Goal: Book appointment/travel/reservation

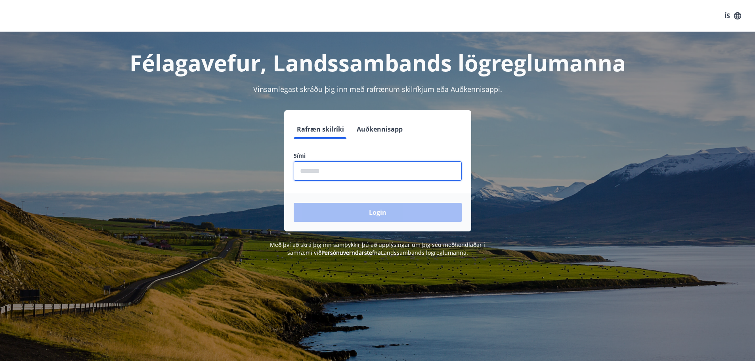
click at [316, 174] on input "phone" at bounding box center [378, 170] width 168 height 19
type input "********"
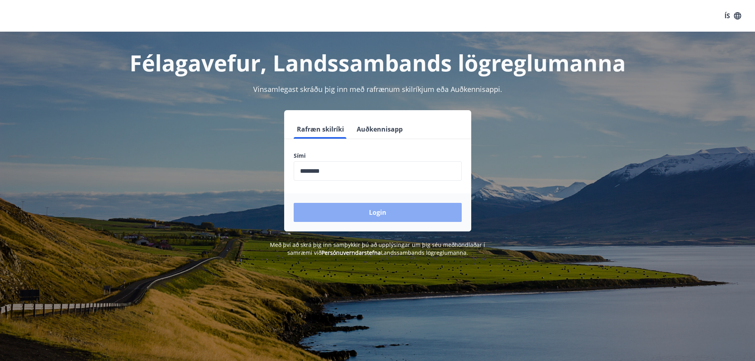
click at [348, 215] on button "Login" at bounding box center [378, 212] width 168 height 19
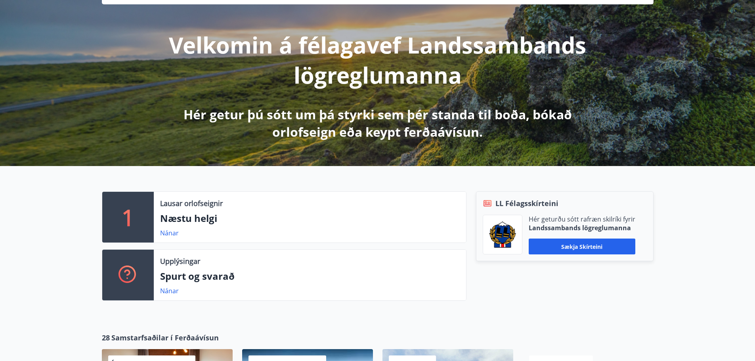
scroll to position [119, 0]
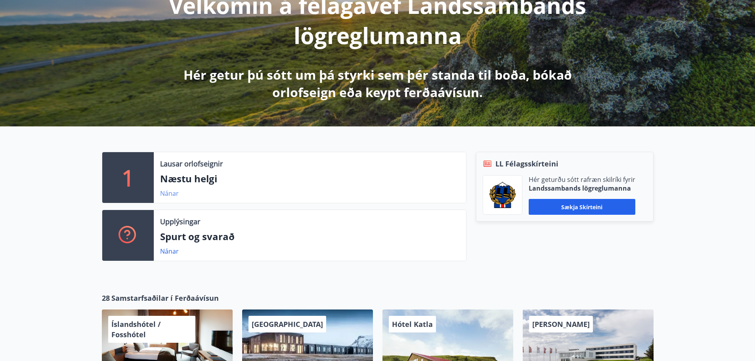
click at [176, 195] on link "Nánar" at bounding box center [169, 193] width 19 height 9
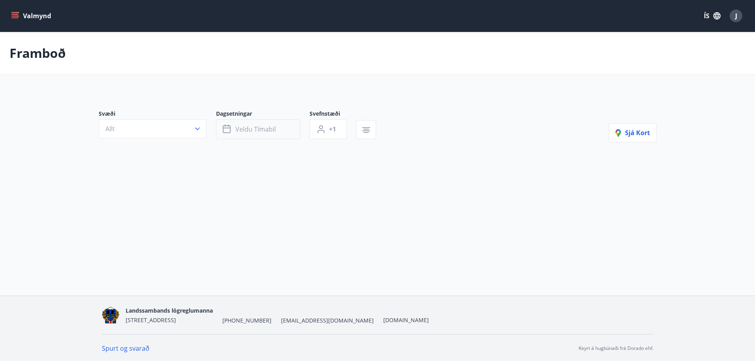
type input "*"
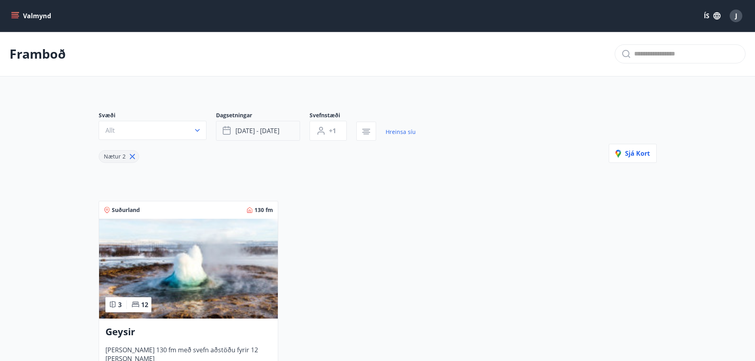
click at [279, 128] on span "[DATE] - [DATE]" at bounding box center [257, 130] width 44 height 9
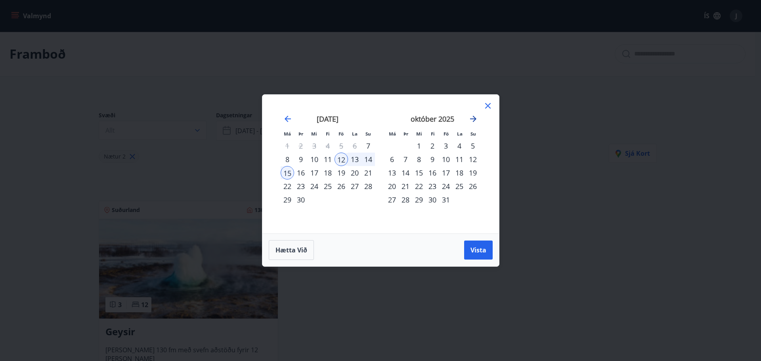
click at [475, 117] on icon "Move forward to switch to the next month." at bounding box center [473, 119] width 10 height 10
click at [444, 186] on div "26" at bounding box center [445, 186] width 13 height 13
click at [473, 119] on icon "Move forward to switch to the next month." at bounding box center [473, 119] width 6 height 6
click at [446, 145] on div "2" at bounding box center [445, 145] width 13 height 13
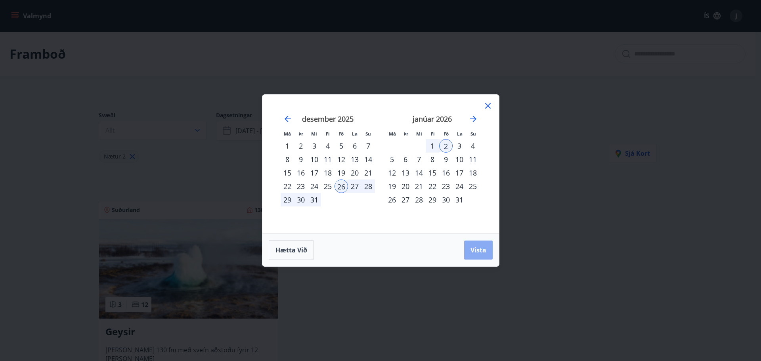
click at [474, 247] on span "Vista" at bounding box center [478, 250] width 16 height 9
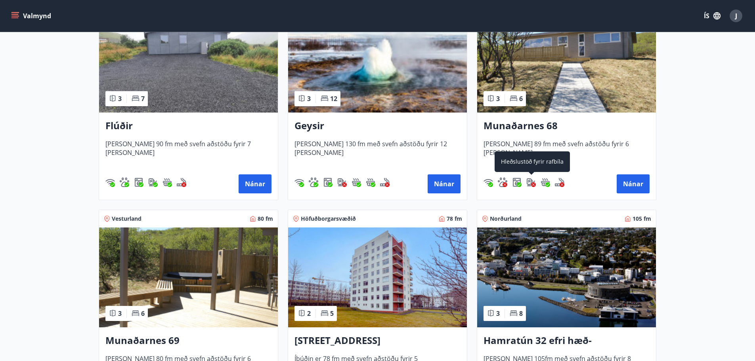
scroll to position [166, 0]
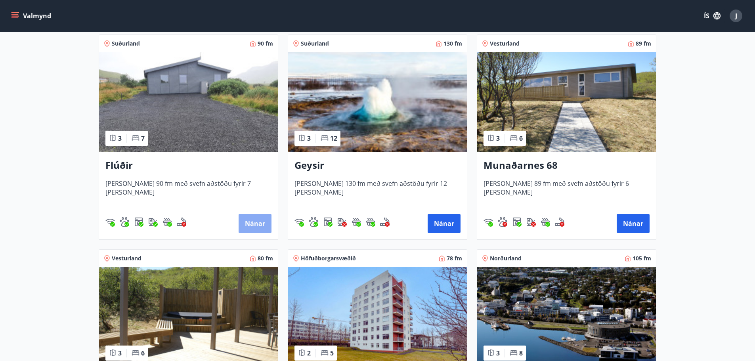
click at [248, 222] on button "Nánar" at bounding box center [255, 223] width 33 height 19
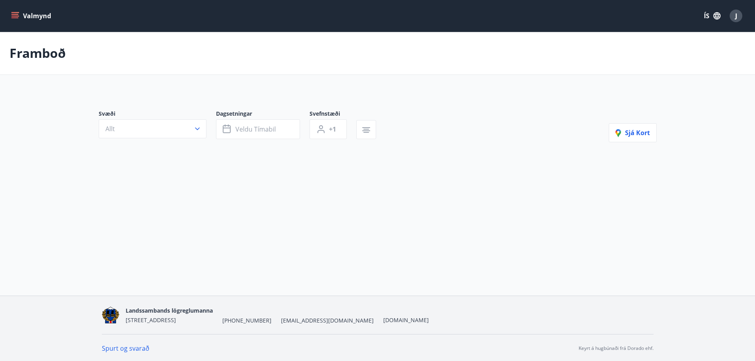
type input "*"
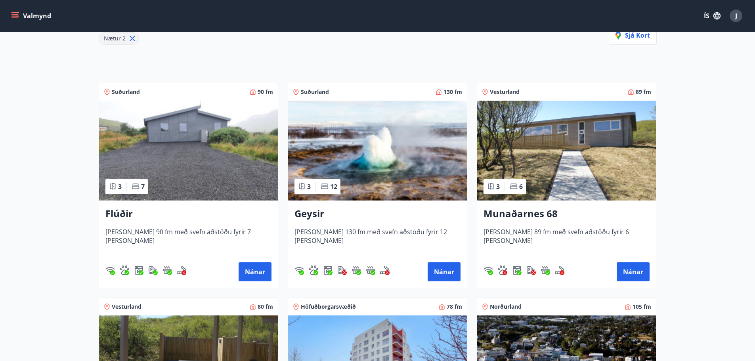
scroll to position [119, 0]
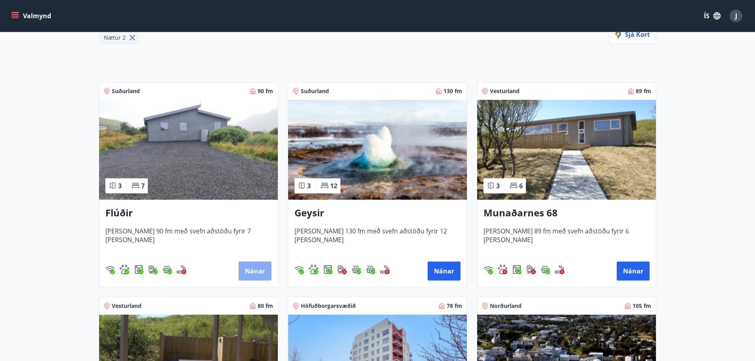
drag, startPoint x: 250, startPoint y: 269, endPoint x: 243, endPoint y: 267, distance: 7.0
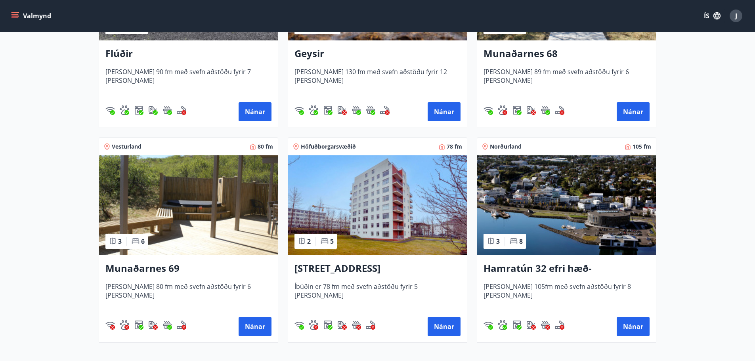
scroll to position [321, 0]
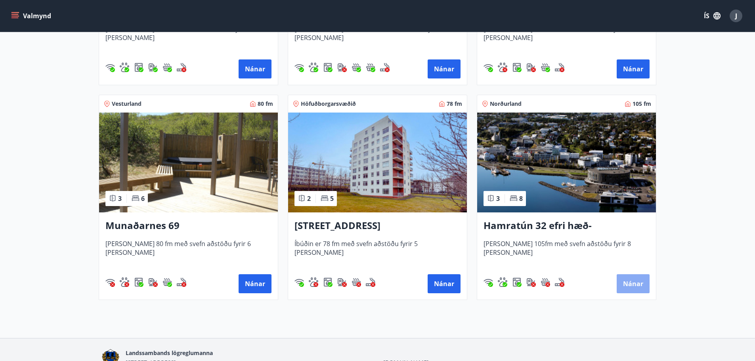
click at [639, 286] on button "Nánar" at bounding box center [633, 283] width 33 height 19
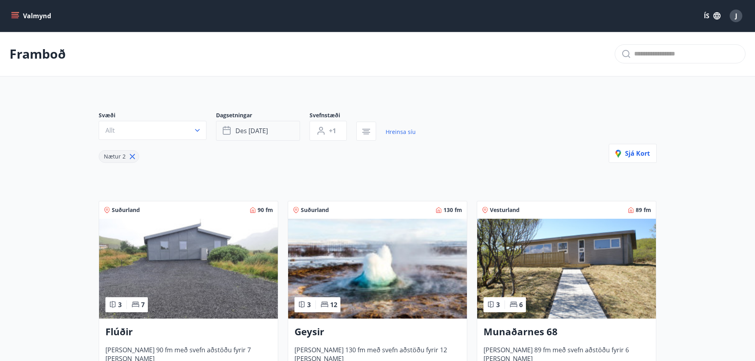
click at [272, 136] on button "des [DATE]" at bounding box center [258, 131] width 84 height 20
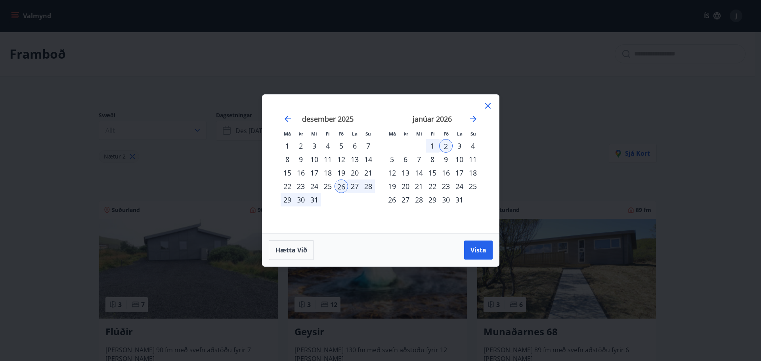
click at [125, 154] on div "Má Þr Mi Fi Fö La Su Má Þr Mi Fi Fö La Su [DATE] 1 2 3 4 5 6 7 8 9 10 11 12 13 …" at bounding box center [380, 180] width 761 height 361
click at [266, 250] on div "Hætta við Vista" at bounding box center [380, 249] width 237 height 33
click at [300, 239] on div "Hætta við Vista" at bounding box center [380, 249] width 237 height 33
click at [296, 247] on span "Hætta við" at bounding box center [291, 250] width 32 height 9
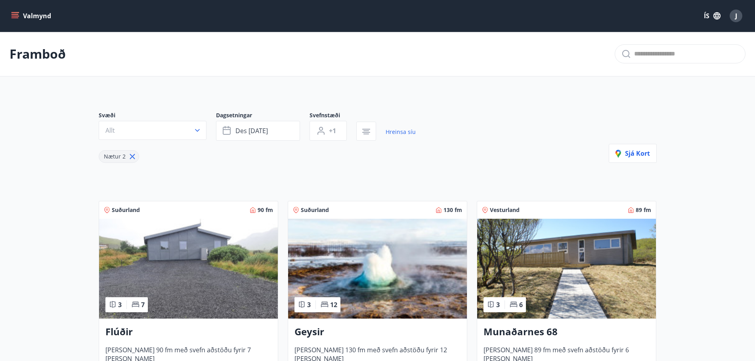
click at [131, 156] on icon at bounding box center [132, 156] width 5 height 5
type input "*"
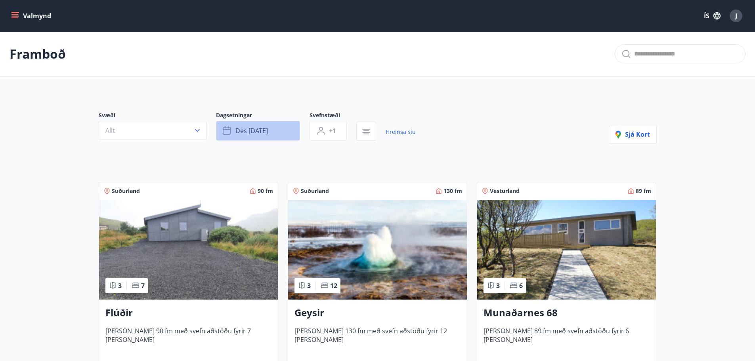
click at [264, 132] on span "des [DATE]" at bounding box center [251, 130] width 33 height 9
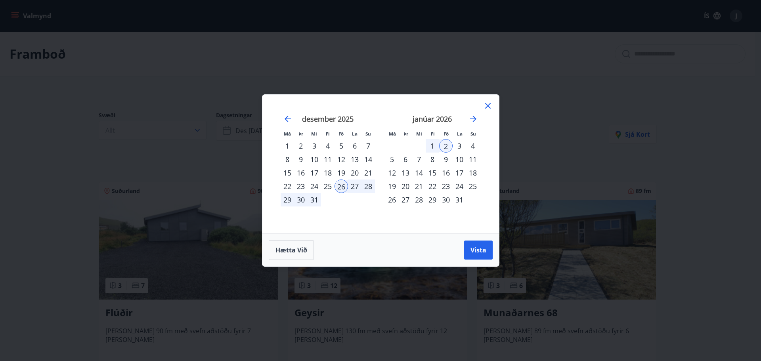
click at [353, 172] on div "20" at bounding box center [354, 172] width 13 height 13
click at [477, 255] on button "Vista" at bounding box center [478, 250] width 29 height 19
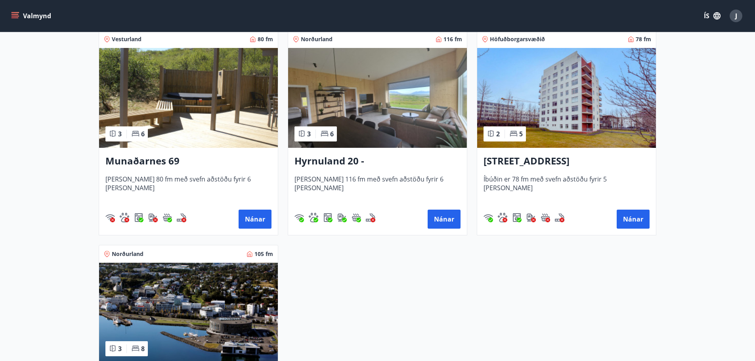
scroll to position [357, 0]
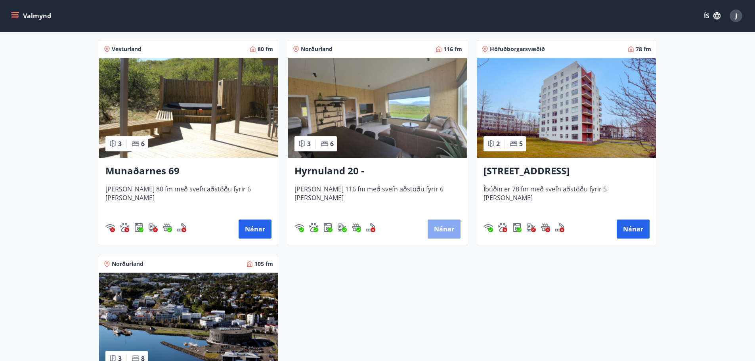
click at [436, 231] on button "Nánar" at bounding box center [444, 229] width 33 height 19
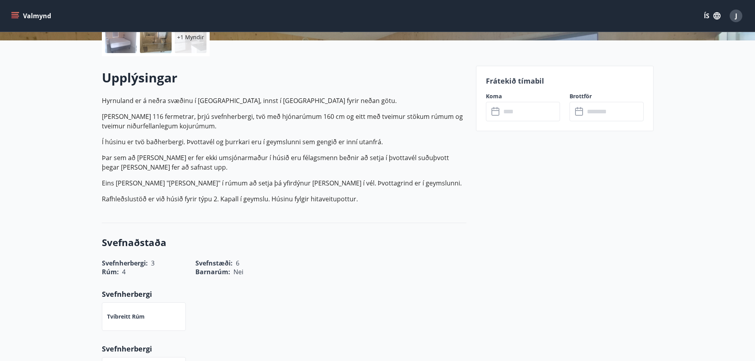
scroll to position [198, 0]
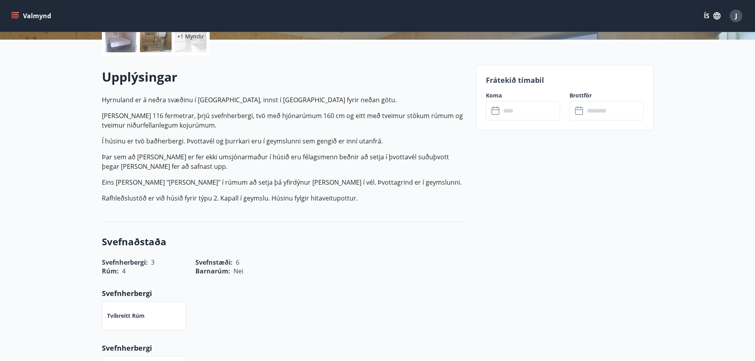
click at [514, 101] on input "text" at bounding box center [530, 110] width 59 height 19
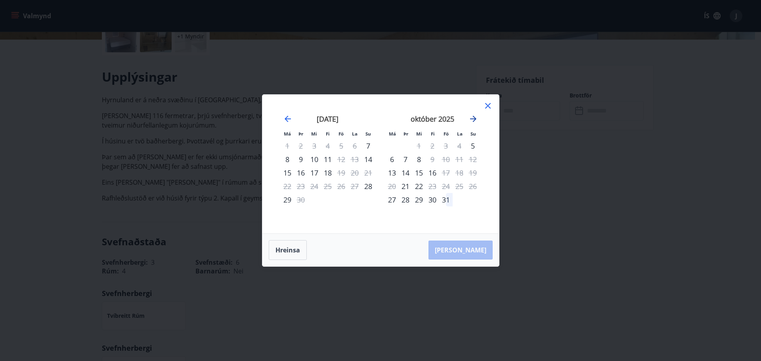
click at [472, 117] on icon "Move forward to switch to the next month." at bounding box center [473, 119] width 10 height 10
click at [471, 119] on icon "Move forward to switch to the next month." at bounding box center [473, 119] width 6 height 6
click at [473, 119] on icon "Move forward to switch to the next month." at bounding box center [473, 119] width 6 height 6
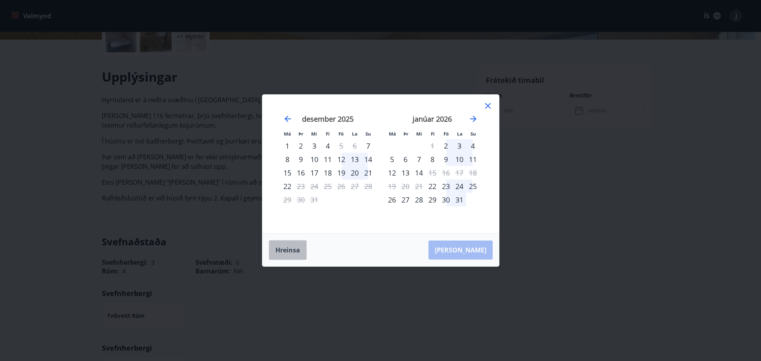
click at [294, 253] on button "Hreinsa" at bounding box center [288, 250] width 38 height 20
click at [214, 227] on div "Má Þr Mi Fi Fö La Su Má Þr Mi Fi Fö La Su [DATE] 1 2 3 4 5 6 7 8 9 10 11 12 13 …" at bounding box center [380, 180] width 761 height 361
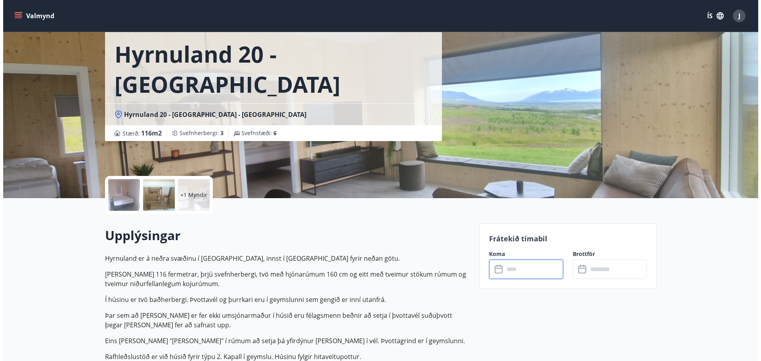
scroll to position [0, 0]
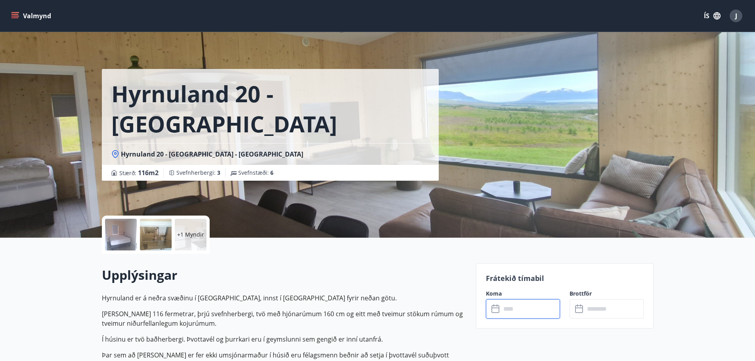
click at [521, 310] on input "text" at bounding box center [530, 308] width 59 height 19
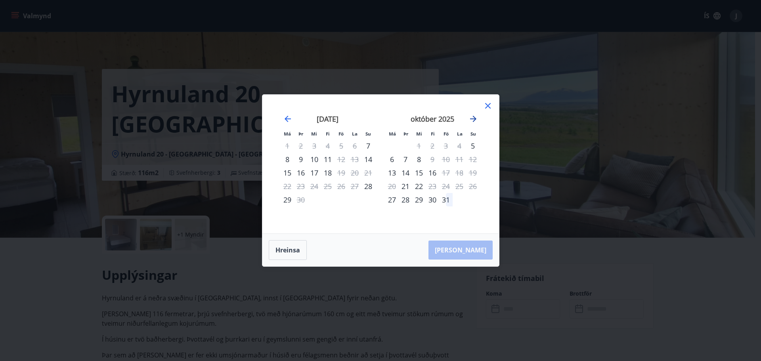
click at [473, 119] on icon "Move forward to switch to the next month." at bounding box center [473, 119] width 6 height 6
click at [344, 201] on div "31" at bounding box center [341, 199] width 13 height 13
click at [474, 145] on div "2" at bounding box center [472, 145] width 13 height 13
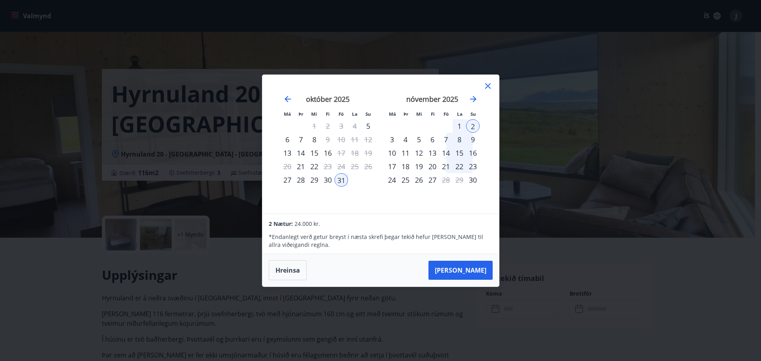
click at [488, 86] on icon at bounding box center [488, 86] width 6 height 6
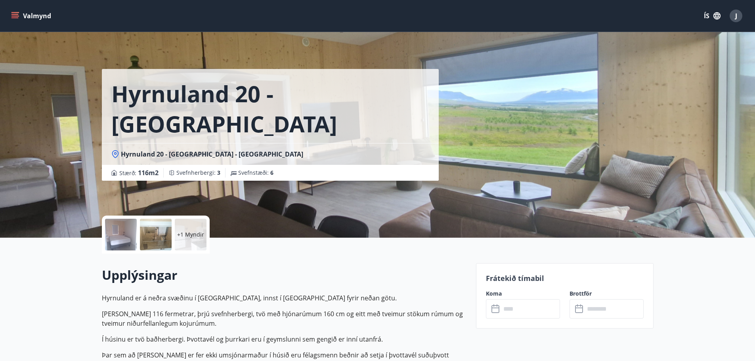
click at [131, 233] on div at bounding box center [121, 235] width 32 height 32
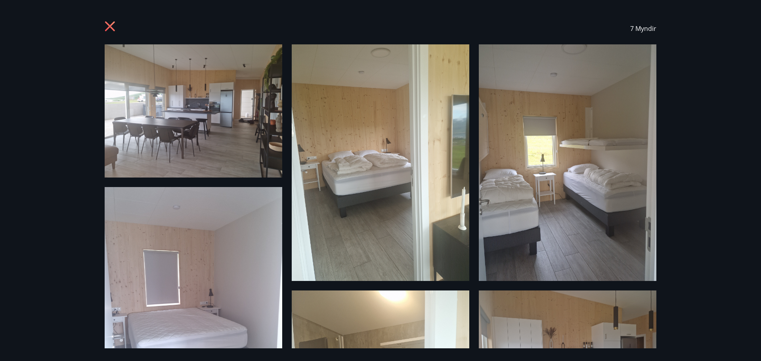
click at [103, 29] on div "7 Myndir" at bounding box center [380, 29] width 571 height 32
click at [110, 27] on icon at bounding box center [110, 26] width 10 height 10
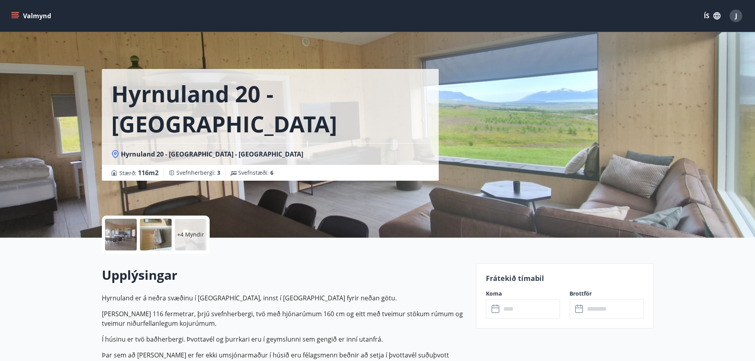
click at [183, 235] on p "+4 Myndir" at bounding box center [190, 235] width 27 height 8
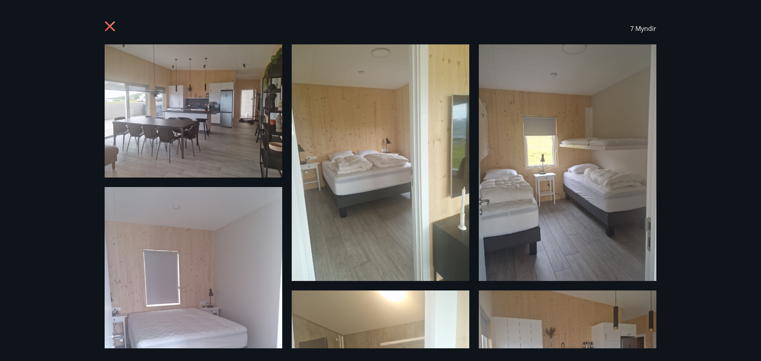
click at [113, 22] on icon at bounding box center [110, 26] width 10 height 10
